Goal: Task Accomplishment & Management: Manage account settings

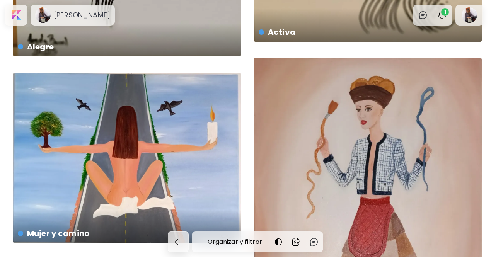
scroll to position [2292, 0]
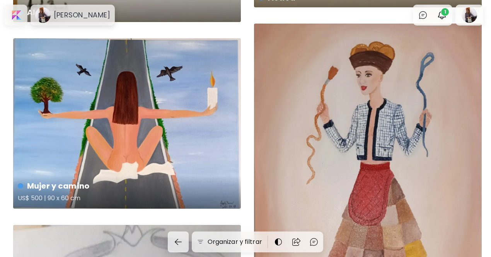
click at [22, 124] on div "Mujer y camino US$ 500 | 90 x 60 cm" at bounding box center [127, 123] width 228 height 170
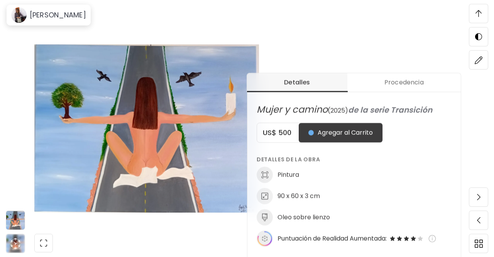
scroll to position [257, 0]
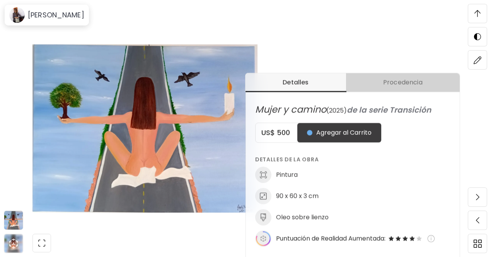
click at [399, 79] on span "Procedencia" at bounding box center [402, 82] width 104 height 9
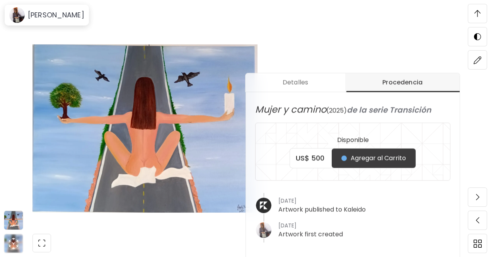
click at [341, 51] on div "Detalles Procedencia Mujer y camino ( 2025 ) de la serie Transición Disponible …" at bounding box center [367, 174] width 245 height 257
click at [186, 229] on img at bounding box center [144, 128] width 225 height 201
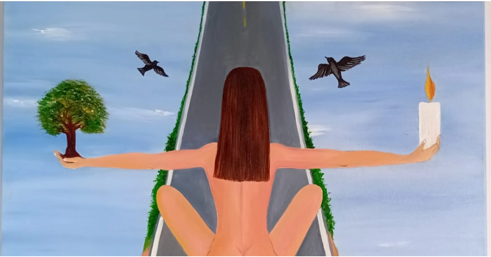
scroll to position [6, 0]
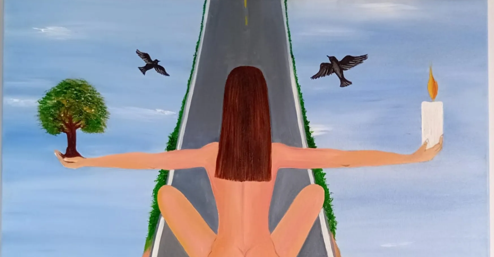
click at [72, 64] on img at bounding box center [247, 179] width 494 height 370
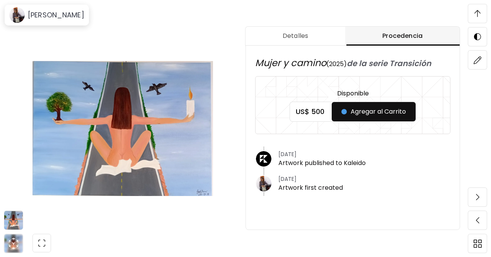
scroll to position [465, 0]
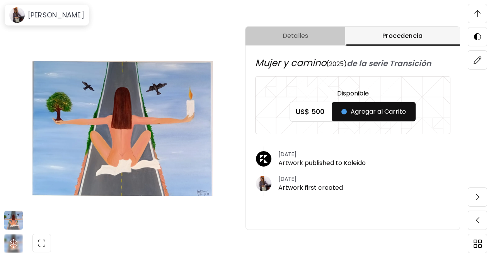
click at [294, 34] on span "Detalles" at bounding box center [295, 35] width 90 height 9
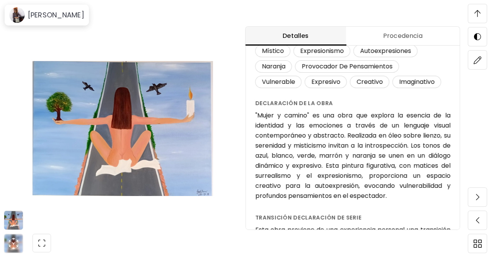
scroll to position [236, 0]
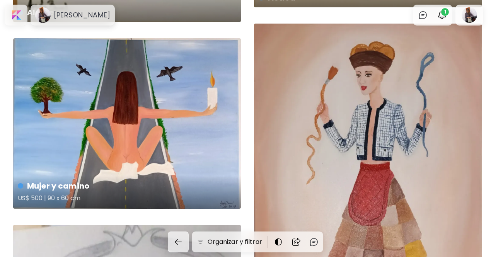
drag, startPoint x: 76, startPoint y: 111, endPoint x: 113, endPoint y: 107, distance: 36.9
click at [113, 107] on div "Mujer y camino US$ 500 | 90 x 60 cm" at bounding box center [127, 123] width 228 height 170
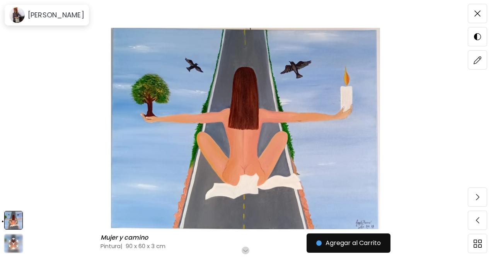
click at [14, 222] on img at bounding box center [14, 220] width 18 height 18
click at [14, 243] on icon "animation" at bounding box center [13, 243] width 12 height 12
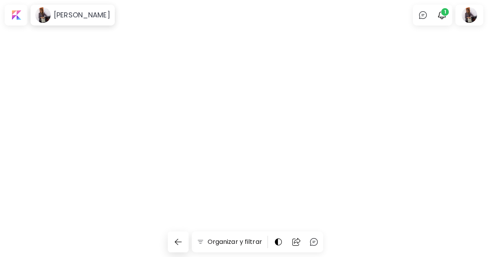
scroll to position [2292, 0]
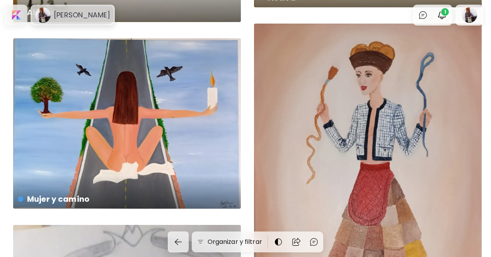
click at [56, 10] on h6 "Angela Bernal" at bounding box center [82, 14] width 56 height 9
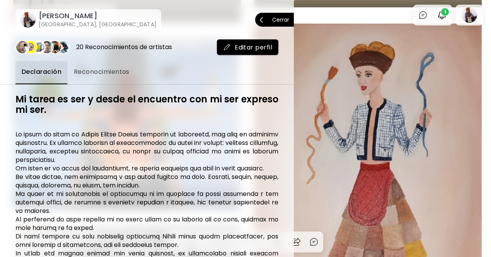
click at [278, 21] on p "Cerrar" at bounding box center [280, 19] width 17 height 5
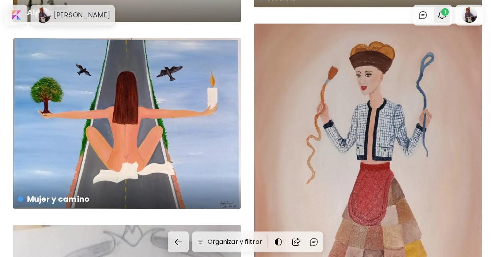
click at [446, 17] on img "button" at bounding box center [441, 14] width 9 height 9
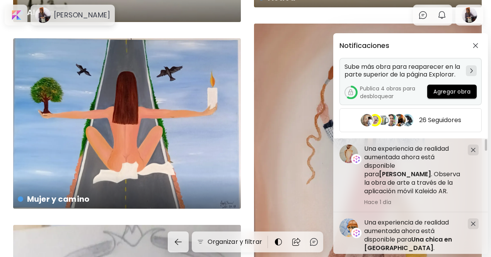
click at [470, 71] on img at bounding box center [471, 70] width 3 height 5
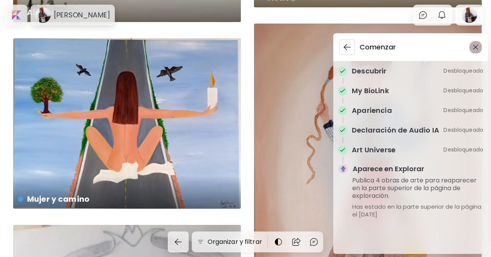
click at [478, 48] on span "button" at bounding box center [475, 46] width 8 height 5
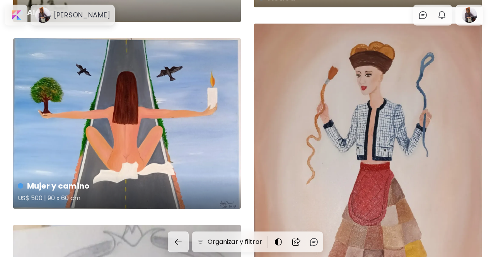
click at [197, 105] on div "Mujer y camino US$ 500 | 90 x 60 cm" at bounding box center [127, 123] width 228 height 170
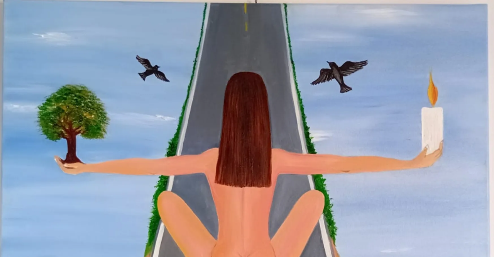
click at [172, 28] on img at bounding box center [247, 185] width 494 height 370
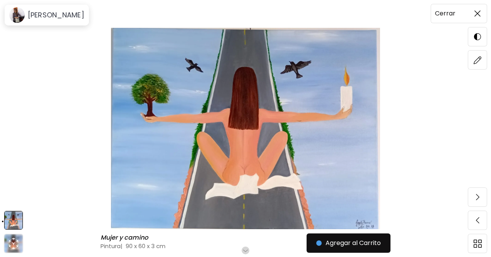
click at [474, 12] on img at bounding box center [477, 13] width 6 height 6
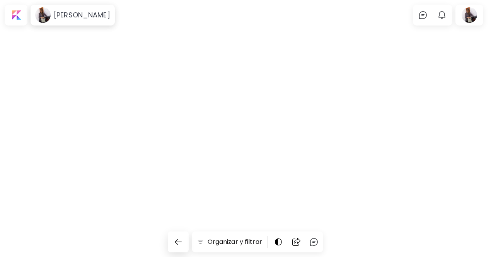
scroll to position [2292, 0]
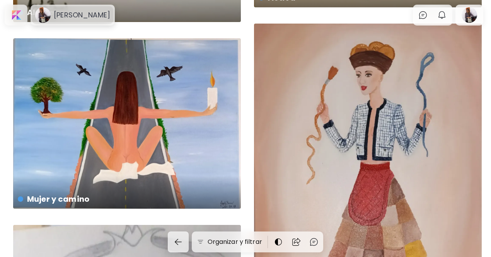
click at [66, 16] on h6 "Angela Bernal" at bounding box center [82, 14] width 56 height 9
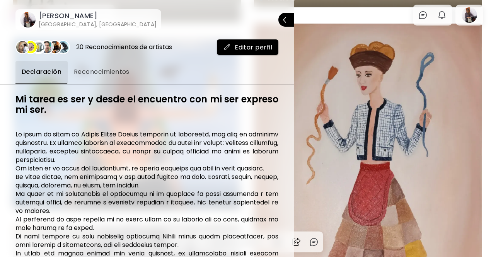
scroll to position [131, 0]
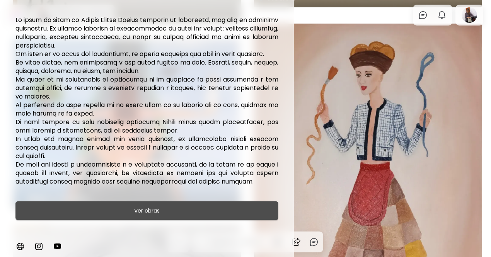
click at [153, 213] on h6 "Ver obras" at bounding box center [146, 210] width 25 height 9
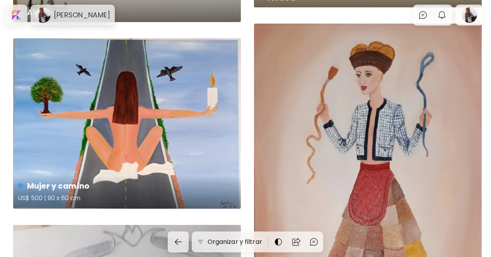
click at [168, 166] on div "Mujer y camino US$ 500 | 90 x 60 cm" at bounding box center [127, 123] width 228 height 170
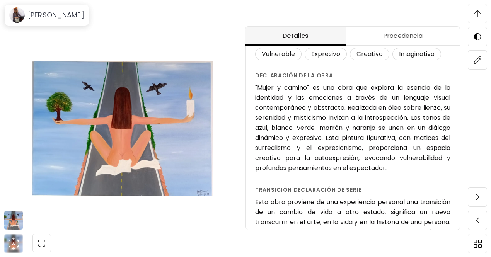
scroll to position [273, 0]
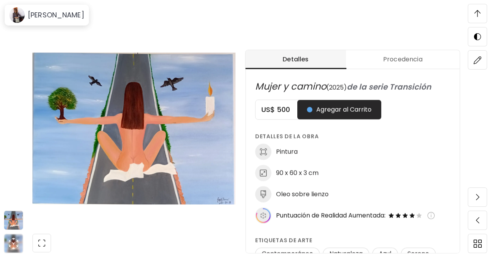
click at [394, 63] on span "Procedencia" at bounding box center [402, 59] width 104 height 9
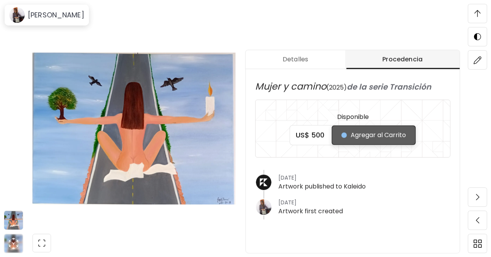
click at [375, 136] on span "Agregar al Carrito" at bounding box center [373, 135] width 65 height 9
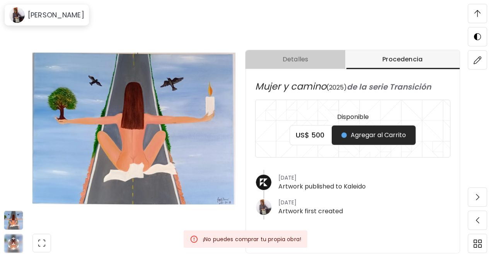
click at [301, 61] on span "Detalles" at bounding box center [295, 59] width 90 height 9
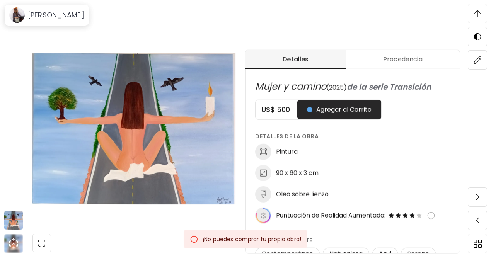
click at [322, 196] on h6 "Oleo sobre lienzo" at bounding box center [302, 194] width 53 height 8
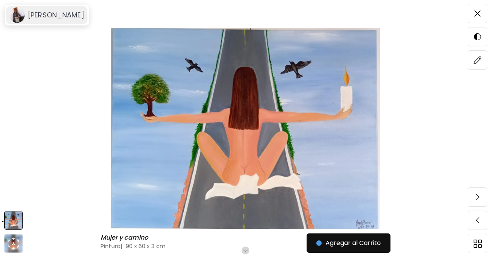
click at [64, 20] on div "Angela Bernal" at bounding box center [46, 15] width 81 height 18
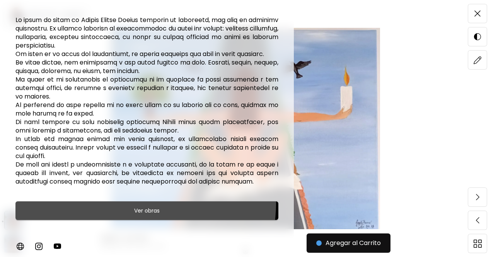
click at [141, 204] on button "Ver obras" at bounding box center [146, 210] width 263 height 19
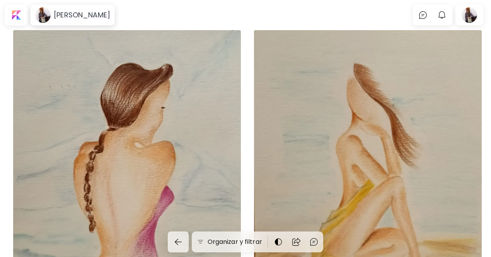
click at [158, 71] on div "Serena US$ 30 | 20 x 30 cm" at bounding box center [127, 186] width 228 height 312
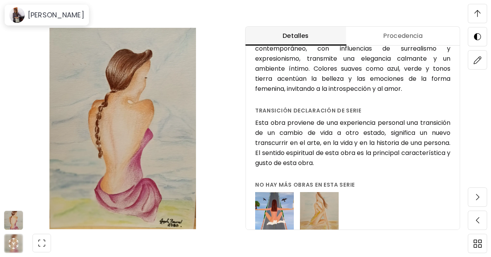
click at [475, 13] on img at bounding box center [477, 13] width 6 height 7
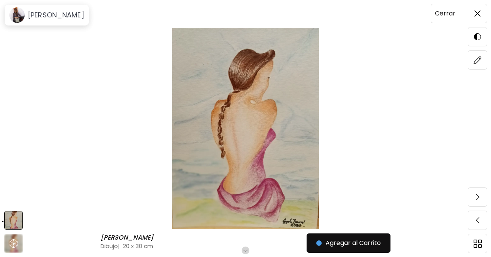
click at [475, 13] on img at bounding box center [477, 13] width 6 height 6
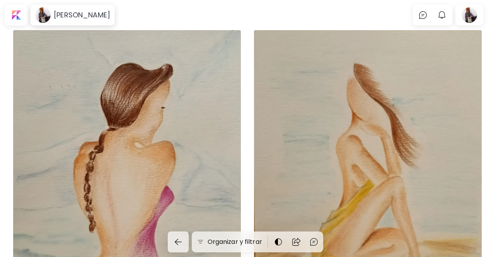
click at [475, 13] on div at bounding box center [469, 15] width 25 height 18
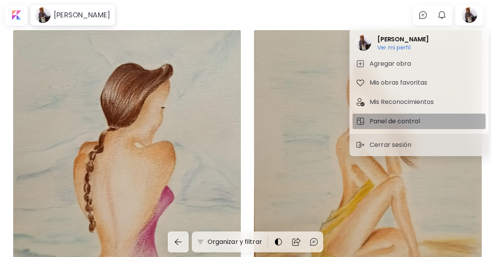
click at [400, 120] on h5 "Panel de control" at bounding box center [395, 121] width 53 height 9
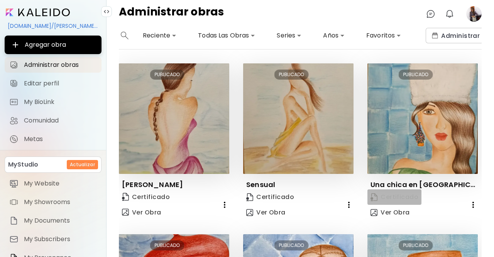
click at [399, 197] on span "Certificado" at bounding box center [395, 197] width 48 height 8
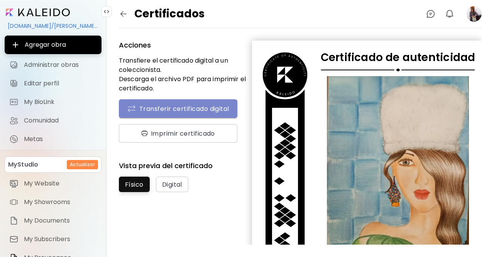
click at [209, 112] on span "Transferir certificado digital" at bounding box center [178, 108] width 102 height 9
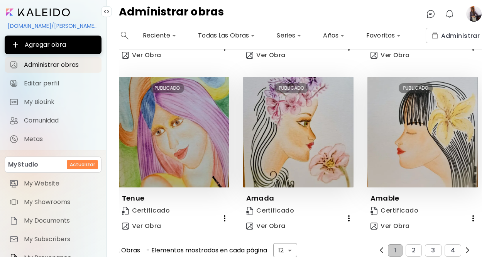
scroll to position [503, 0]
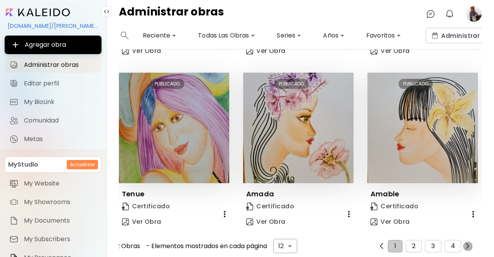
click at [465, 243] on img "button" at bounding box center [468, 246] width 6 height 6
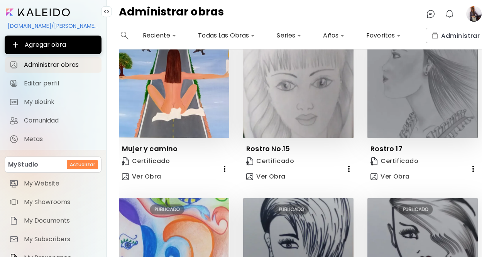
scroll to position [209, 0]
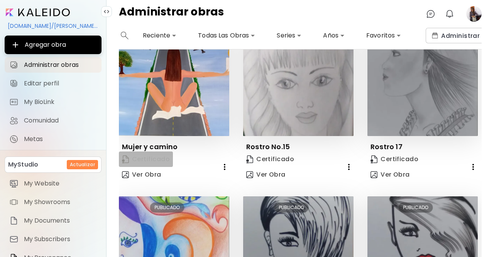
click at [169, 159] on link "Certificado" at bounding box center [146, 158] width 54 height 15
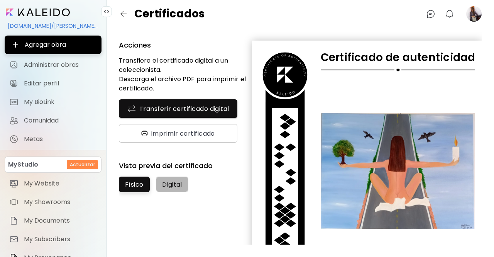
click at [174, 189] on button "Digital" at bounding box center [172, 184] width 32 height 15
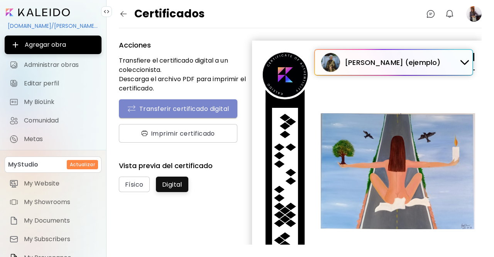
click at [210, 106] on span "Transferir certificado digital" at bounding box center [178, 108] width 102 height 9
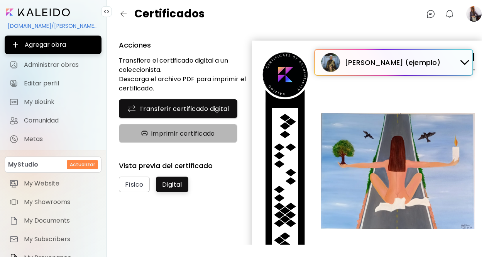
click at [172, 132] on span "Imprimir certificado" at bounding box center [178, 133] width 95 height 8
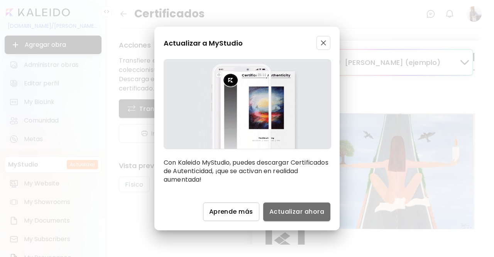
click at [295, 209] on span "Actualizar ahora" at bounding box center [297, 211] width 55 height 8
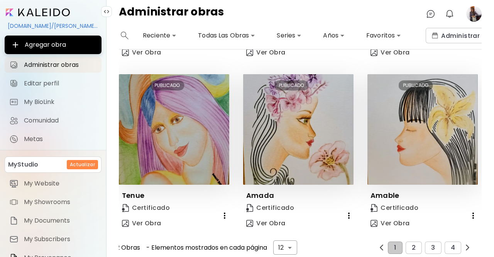
scroll to position [503, 0]
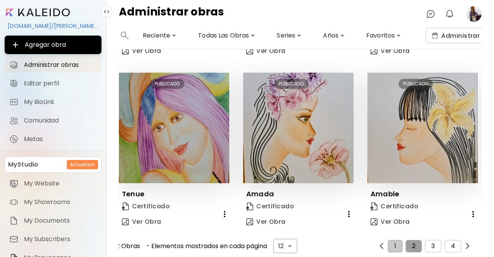
click at [412, 243] on span "2" at bounding box center [414, 246] width 4 height 7
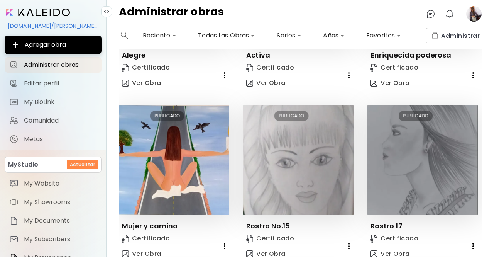
scroll to position [123, 0]
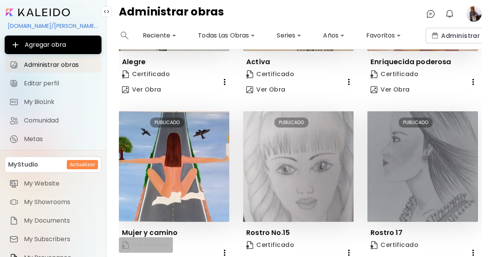
click at [158, 241] on span "Certificado" at bounding box center [146, 245] width 48 height 8
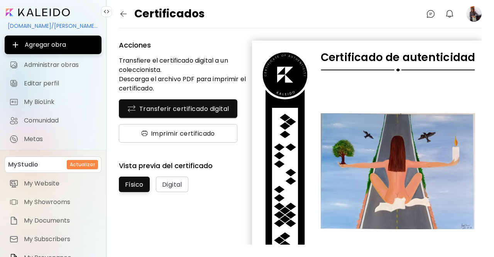
click at [173, 133] on span "Imprimir certificado" at bounding box center [178, 133] width 95 height 8
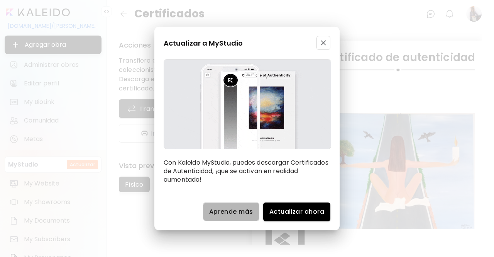
click at [243, 210] on span "Aprende más" at bounding box center [231, 211] width 44 height 8
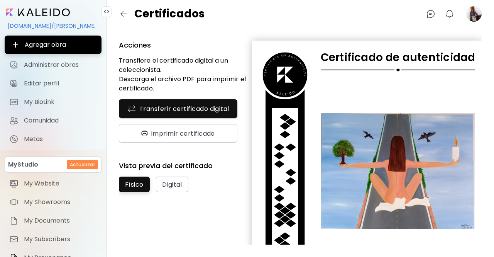
scroll to position [121, 0]
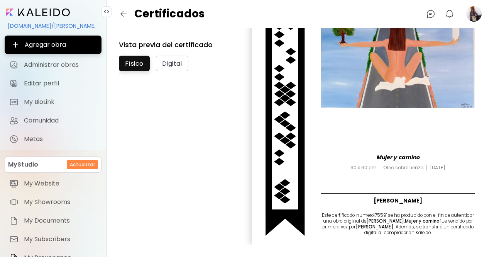
click at [458, 171] on div "90 x 60 cm Oleo sobre lienzo Julio, 2025" at bounding box center [398, 179] width 155 height 28
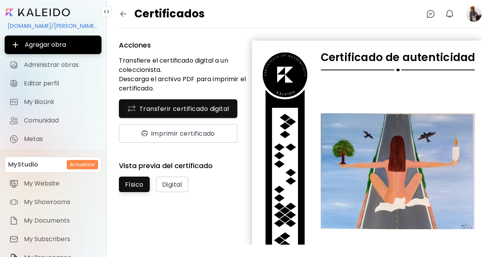
drag, startPoint x: 377, startPoint y: 92, endPoint x: 202, endPoint y: 204, distance: 206.9
click at [202, 204] on div "Acciones Transfiere el certificado digital a un coleccionista. Descarga el arch…" at bounding box center [185, 203] width 133 height 325
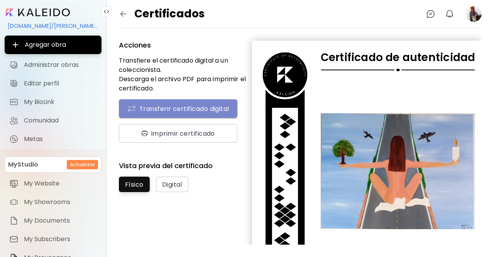
click at [200, 104] on span "Transferir certificado digital" at bounding box center [178, 108] width 102 height 9
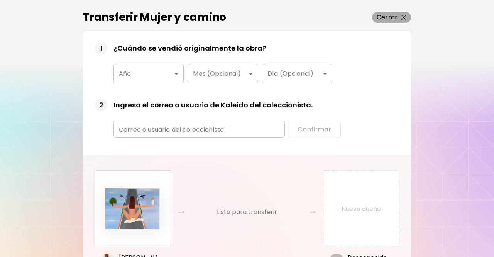
click at [396, 17] on p "Cerrar" at bounding box center [387, 17] width 21 height 9
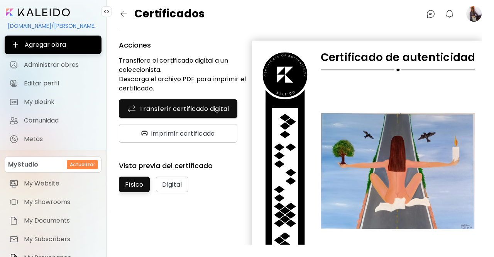
drag, startPoint x: 319, startPoint y: 148, endPoint x: 371, endPoint y: 80, distance: 86.3
click at [371, 80] on div at bounding box center [398, 171] width 155 height 190
click at [149, 190] on button "Físico" at bounding box center [134, 184] width 31 height 15
click at [169, 188] on span "Digital" at bounding box center [172, 184] width 20 height 8
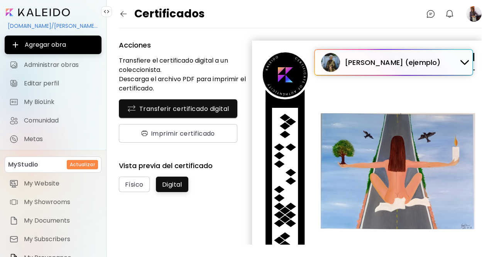
click at [453, 63] on div "Peggy Guggenheim (ejemplo)" at bounding box center [390, 62] width 138 height 19
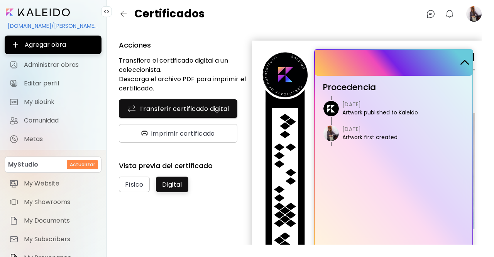
click at [461, 62] on img at bounding box center [465, 62] width 8 height 5
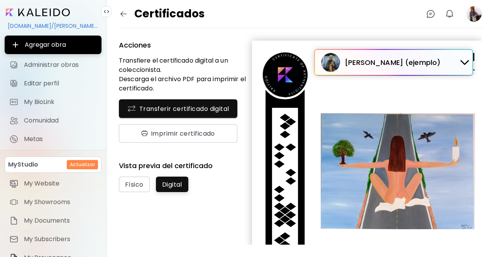
scroll to position [121, 0]
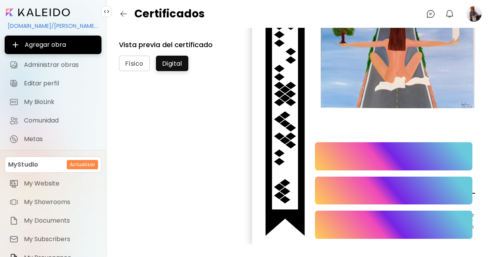
drag, startPoint x: 477, startPoint y: 186, endPoint x: 481, endPoint y: 190, distance: 5.7
click at [481, 190] on div "Acciones Transfiere el certificado digital a un coleccionista. Descarga el arch…" at bounding box center [300, 136] width 363 height 217
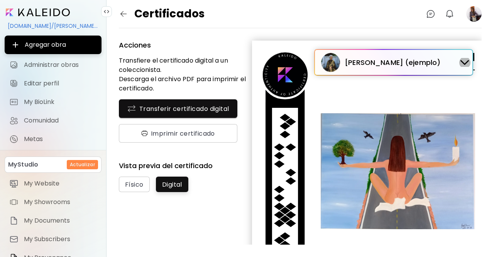
click at [461, 64] on img at bounding box center [465, 62] width 8 height 5
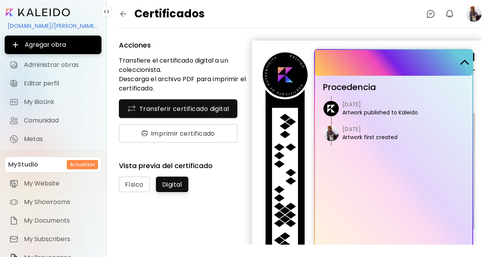
click at [354, 104] on h4 "Agosto 30, 2025" at bounding box center [381, 104] width 76 height 8
click at [343, 139] on link "Artwork first created" at bounding box center [370, 137] width 55 height 8
click at [461, 61] on img at bounding box center [465, 62] width 8 height 5
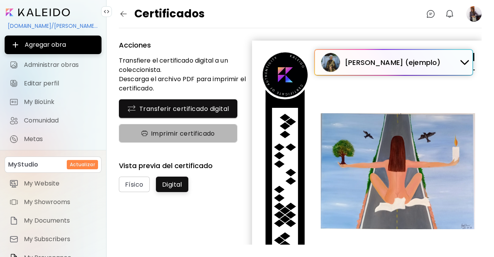
click at [194, 132] on span "Imprimir certificado" at bounding box center [178, 133] width 95 height 8
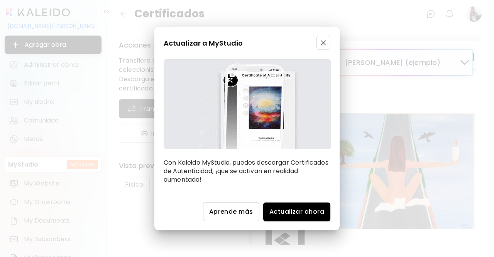
click at [324, 41] on img "button" at bounding box center [323, 42] width 5 height 5
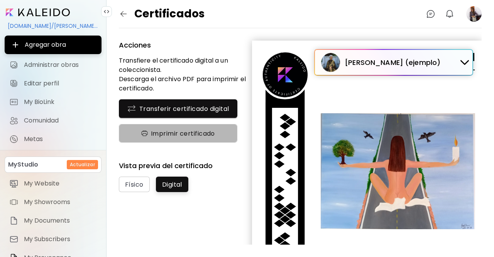
click at [214, 133] on span "Imprimir certificado" at bounding box center [178, 133] width 95 height 8
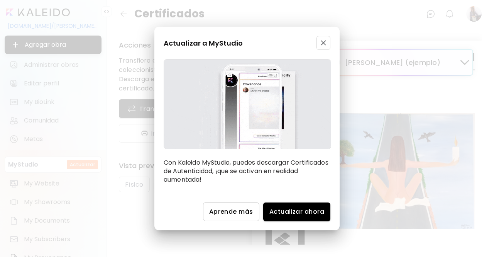
click at [325, 39] on button "button" at bounding box center [324, 43] width 14 height 14
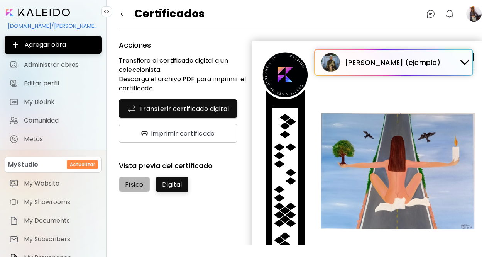
click at [134, 189] on button "Físico" at bounding box center [134, 184] width 31 height 15
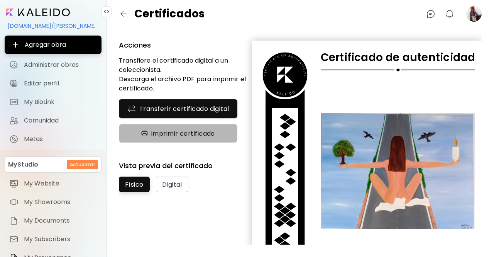
click at [200, 132] on span "Imprimir certificado" at bounding box center [178, 133] width 95 height 8
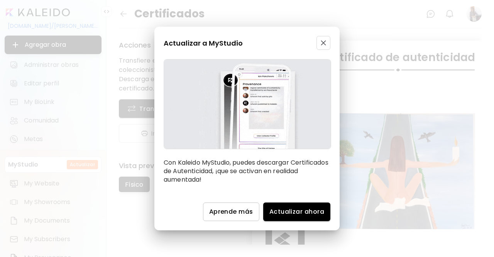
click at [321, 46] on button "button" at bounding box center [324, 43] width 14 height 14
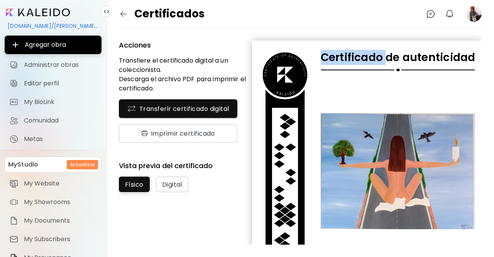
click at [321, 46] on div "Certificado de autenticidad Mujer y camino 90 x 60 cm Oleo sobre lienzo Julio, …" at bounding box center [367, 203] width 230 height 325
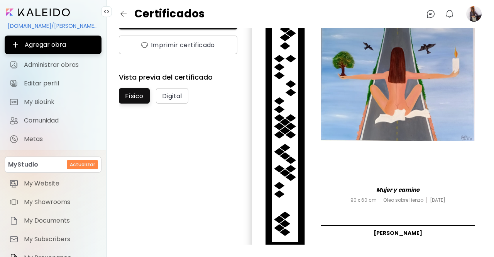
scroll to position [121, 0]
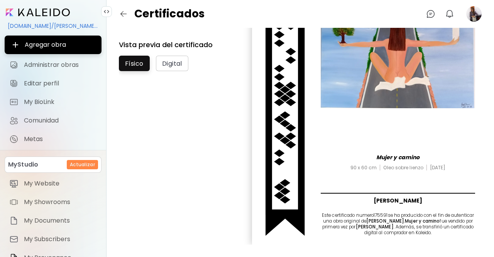
click at [357, 171] on div "90 x 60 cm Oleo sobre lienzo Julio, 2025" at bounding box center [398, 179] width 155 height 28
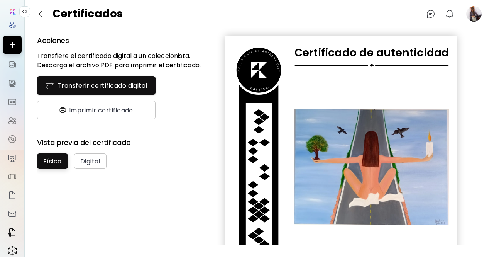
scroll to position [3, 0]
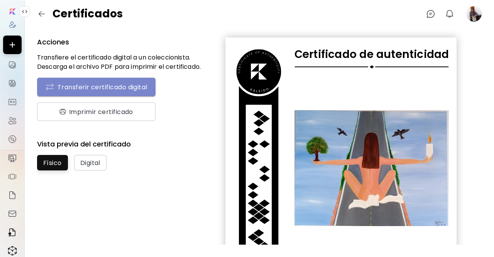
click at [107, 91] on span "Transferir certificado digital" at bounding box center [96, 86] width 102 height 9
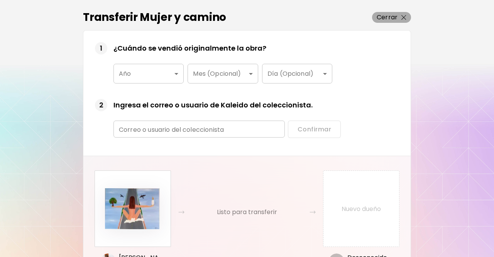
click at [393, 17] on p "Cerrar" at bounding box center [387, 17] width 21 height 9
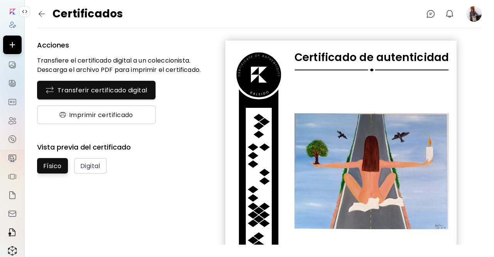
click at [108, 121] on button "Imprimir certificado" at bounding box center [96, 114] width 119 height 19
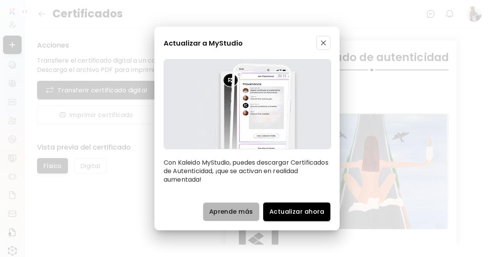
click at [230, 211] on span "Aprende más" at bounding box center [231, 211] width 44 height 8
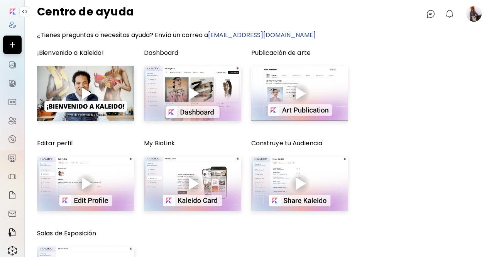
scroll to position [10, 0]
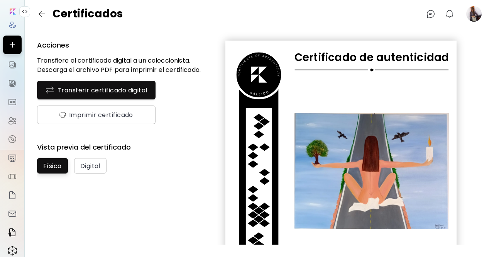
scroll to position [121, 0]
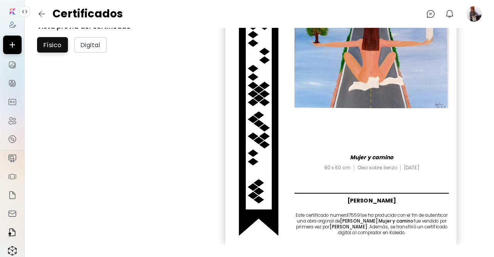
click at [340, 180] on div "90 x 60 cm Oleo sobre lienzo Julio, 2025" at bounding box center [372, 179] width 155 height 28
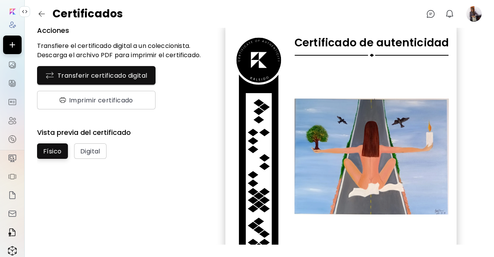
scroll to position [0, 0]
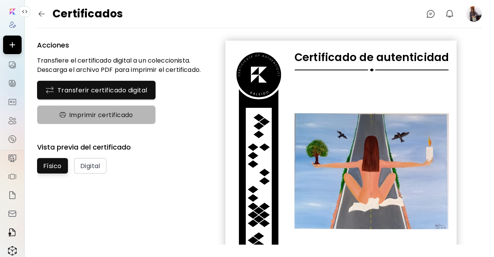
click at [81, 109] on button "Imprimir certificado" at bounding box center [96, 114] width 119 height 19
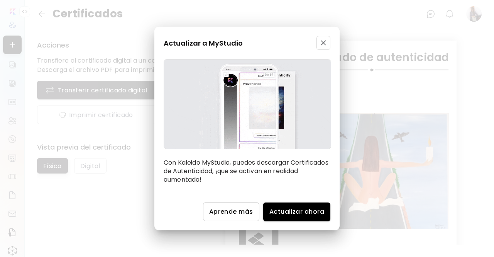
click at [322, 45] on img "button" at bounding box center [323, 42] width 5 height 5
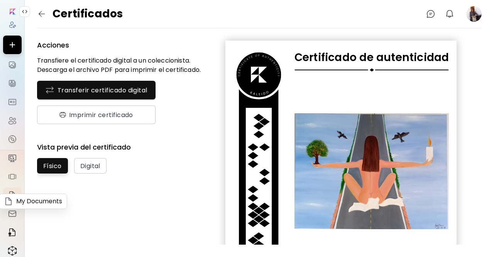
click at [11, 200] on img at bounding box center [12, 194] width 9 height 9
click at [96, 162] on span "Digital" at bounding box center [90, 166] width 20 height 8
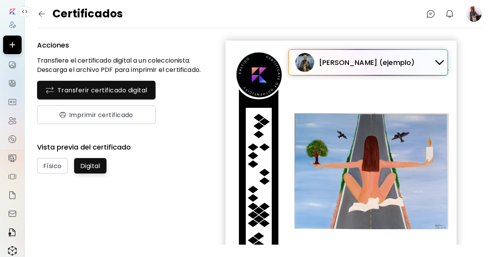
scroll to position [54, 0]
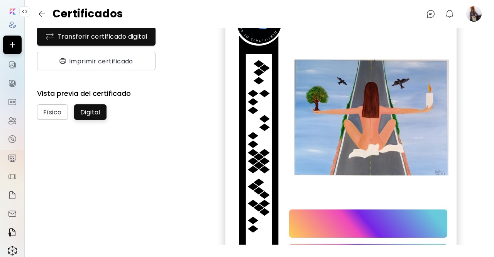
click at [253, 35] on g "animation" at bounding box center [260, 21] width 46 height 45
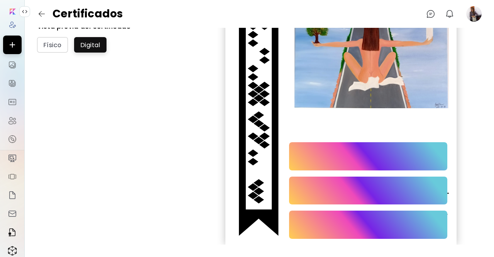
scroll to position [0, 0]
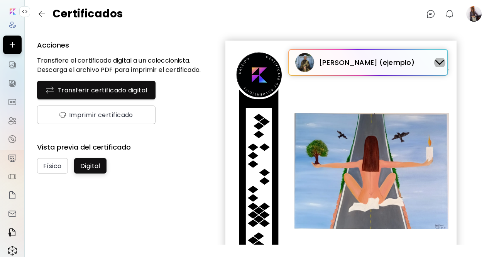
click at [434, 62] on div at bounding box center [440, 62] width 12 height 9
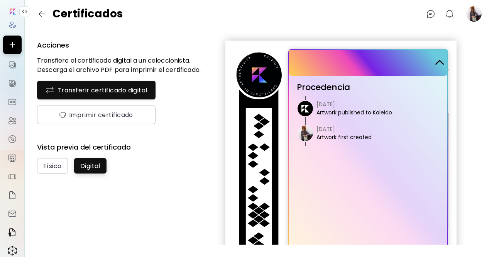
click at [326, 131] on h4 "Julio, 2025" at bounding box center [344, 129] width 55 height 8
click at [42, 12] on img "button" at bounding box center [41, 13] width 9 height 9
click at [138, 70] on p "Descarga el archivo PDF para imprimir el certificado." at bounding box center [119, 69] width 164 height 9
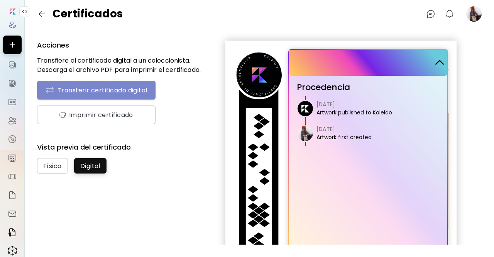
click at [92, 89] on span "Transferir certificado digital" at bounding box center [96, 89] width 102 height 9
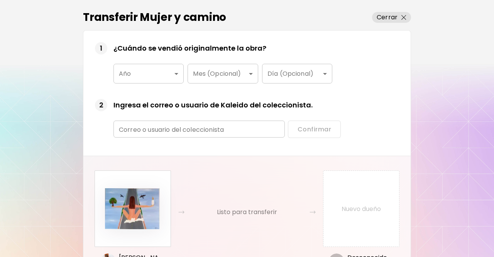
scroll to position [26, 0]
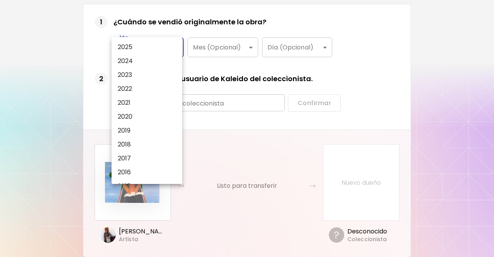
click at [172, 46] on body "0 0 Transferir Mujer y camino Cerrar 1 ¿Cuándo se vendió originalmente la obra?…" at bounding box center [247, 128] width 494 height 257
click at [133, 45] on li "2025" at bounding box center [149, 47] width 75 height 14
type input "****"
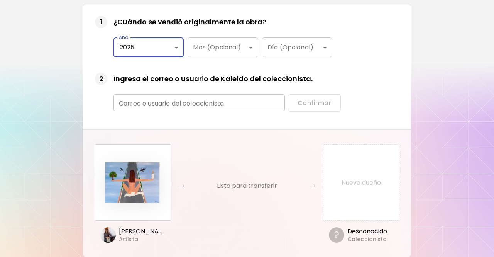
click at [165, 104] on input "text" at bounding box center [200, 103] width 172 height 18
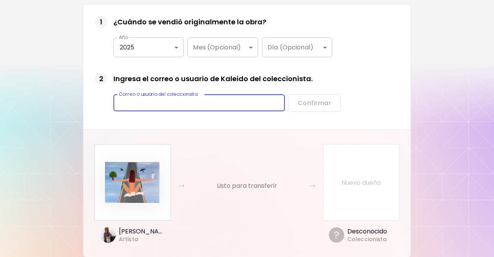
paste input "**********"
type input "**********"
click at [309, 102] on span "Confirmar" at bounding box center [315, 103] width 34 height 8
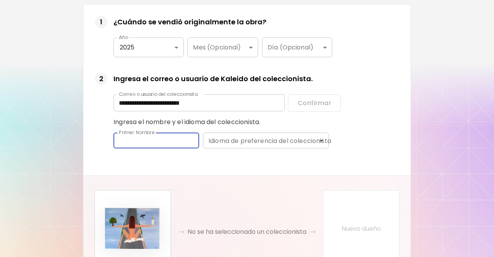
click at [156, 142] on input "text" at bounding box center [157, 140] width 86 height 18
type input "****"
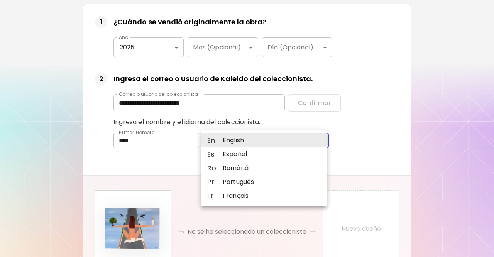
click at [253, 144] on body "**********" at bounding box center [247, 128] width 494 height 257
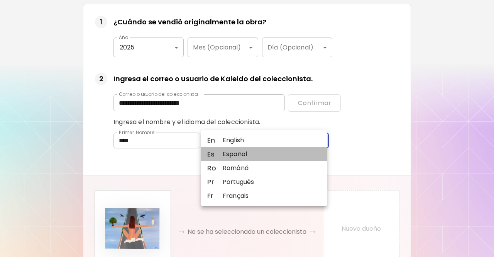
click at [243, 160] on li "Es Español" at bounding box center [264, 154] width 126 height 14
type input "*******"
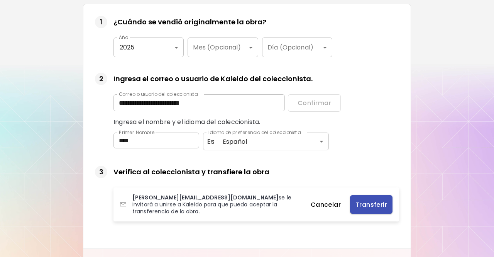
click at [381, 202] on span "Transferir" at bounding box center [372, 204] width 30 height 8
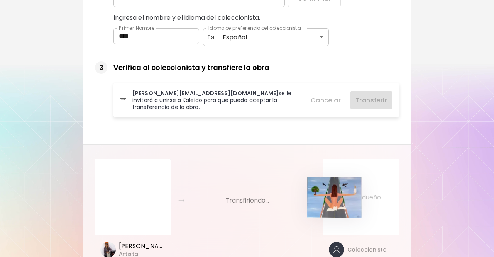
scroll to position [131, 0]
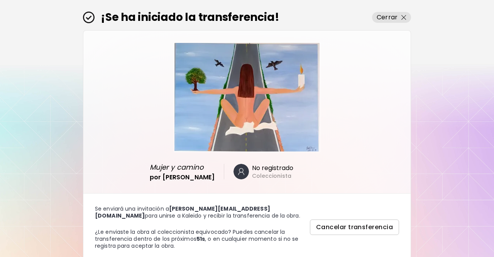
drag, startPoint x: 494, startPoint y: 110, endPoint x: 494, endPoint y: 231, distance: 120.1
click at [381, 16] on p "Cerrar" at bounding box center [387, 17] width 21 height 9
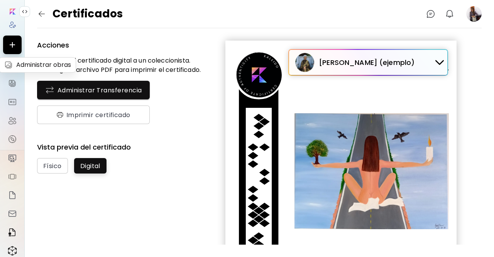
click at [8, 63] on img at bounding box center [12, 64] width 9 height 9
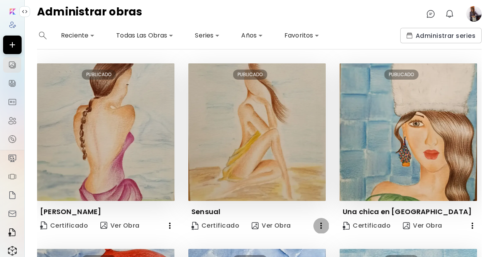
click at [320, 226] on icon "button" at bounding box center [321, 225] width 9 height 9
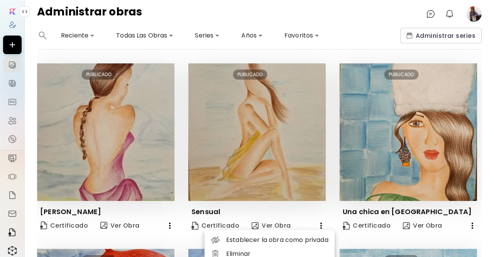
drag, startPoint x: 479, startPoint y: 92, endPoint x: 476, endPoint y: 133, distance: 40.6
click at [476, 133] on div at bounding box center [247, 128] width 494 height 257
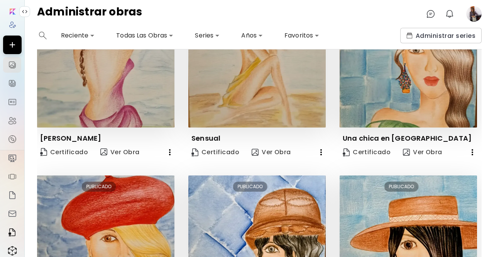
scroll to position [77, 0]
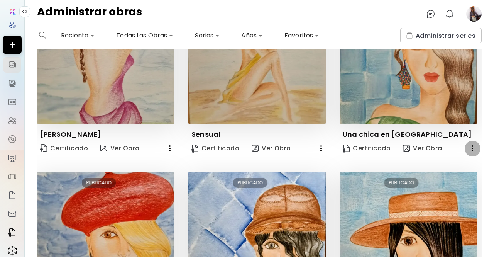
click at [468, 146] on icon "button" at bounding box center [472, 148] width 9 height 9
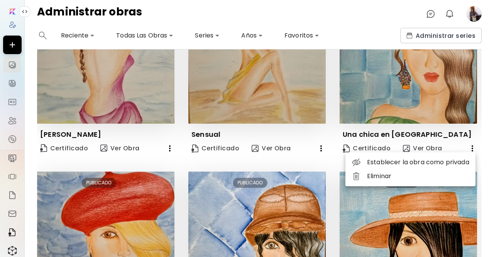
click at [488, 121] on div at bounding box center [247, 128] width 494 height 257
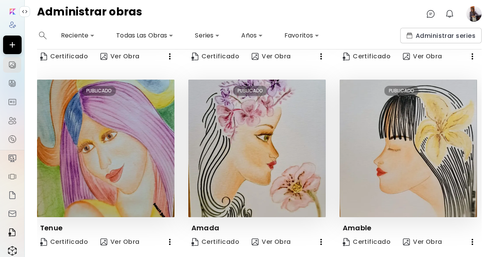
scroll to position [562, 0]
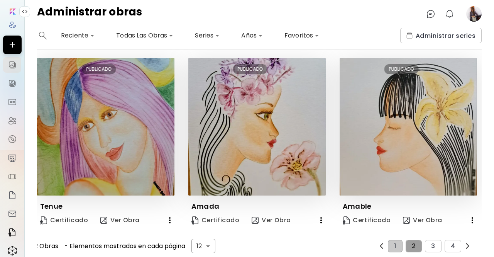
click at [412, 243] on span "2" at bounding box center [414, 246] width 4 height 7
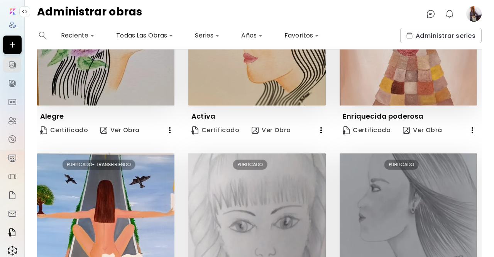
scroll to position [127, 0]
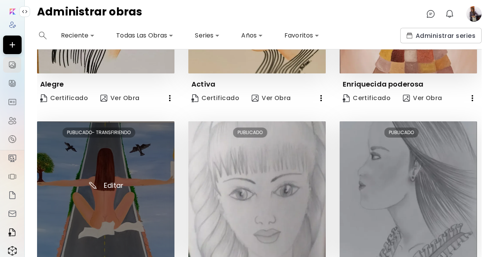
click at [83, 191] on img at bounding box center [106, 190] width 138 height 138
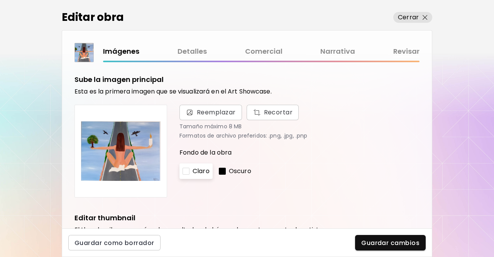
click at [131, 143] on img at bounding box center [121, 151] width 80 height 80
click at [405, 53] on link "Revisar" at bounding box center [407, 51] width 26 height 11
